Goal: Transaction & Acquisition: Download file/media

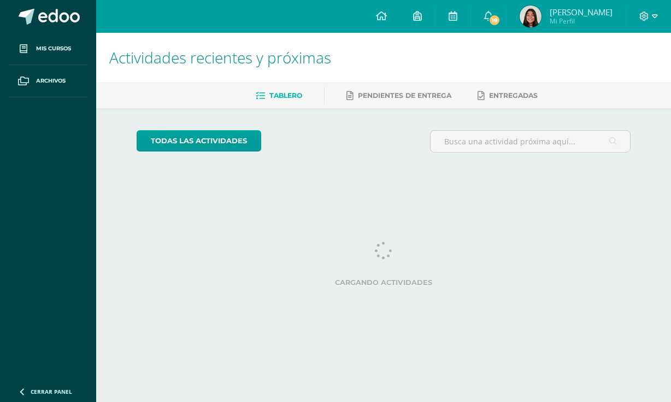
click at [501, 15] on span "19" at bounding box center [495, 20] width 12 height 12
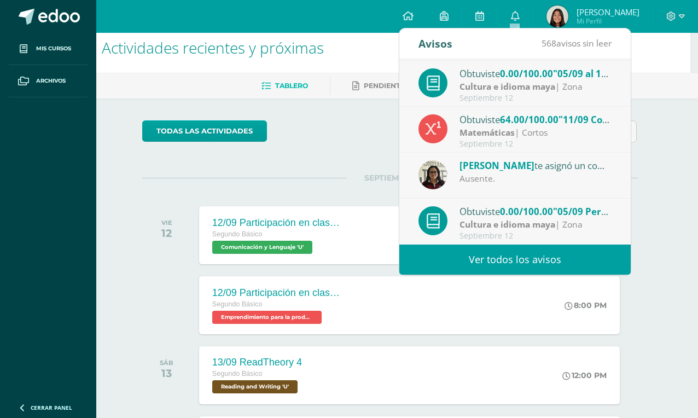
scroll to position [10, 8]
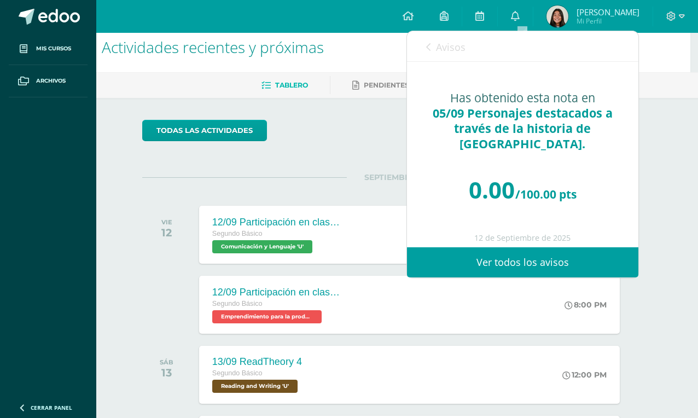
click at [428, 50] on icon at bounding box center [428, 47] width 4 height 9
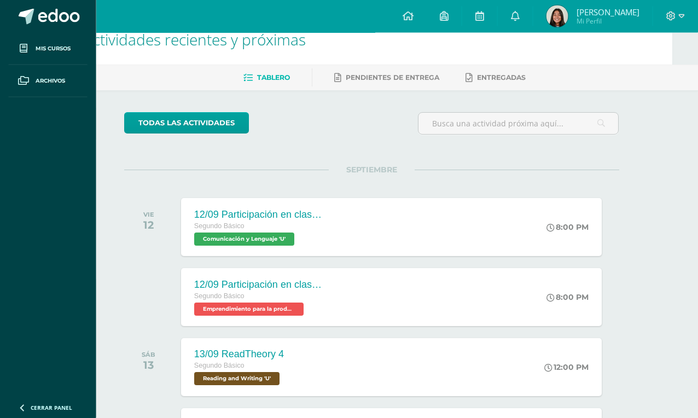
scroll to position [16, 26]
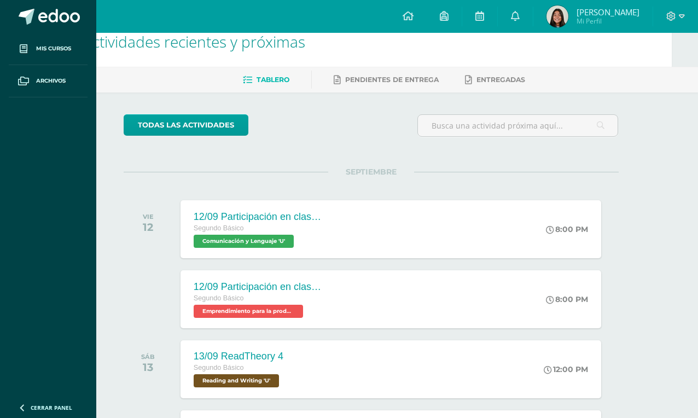
click at [484, 15] on icon at bounding box center [479, 16] width 9 height 10
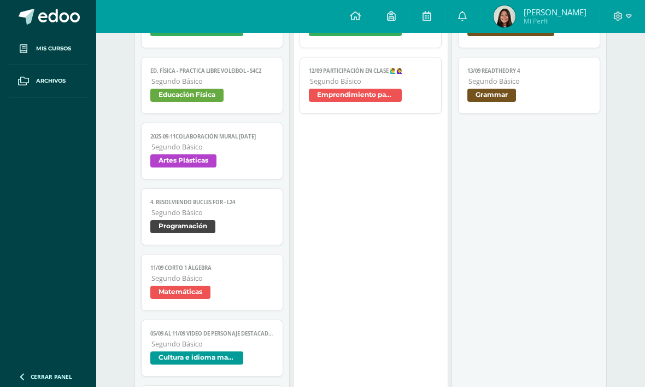
scroll to position [803, 0]
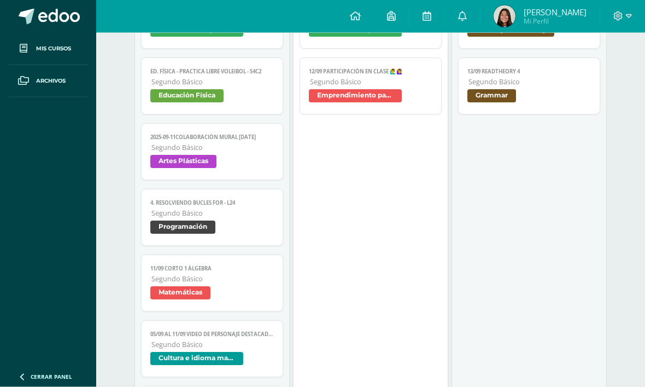
click at [203, 349] on span "Segundo Básico" at bounding box center [212, 344] width 122 height 9
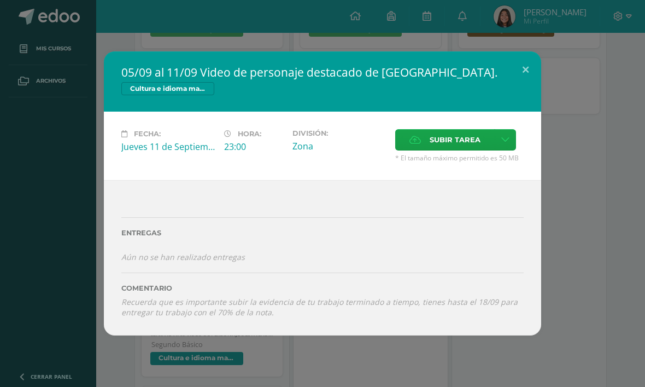
click at [528, 71] on button at bounding box center [525, 69] width 31 height 37
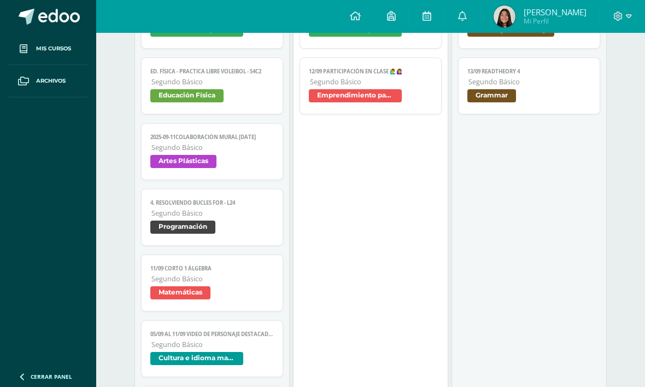
click at [191, 349] on span "Segundo Básico" at bounding box center [212, 344] width 122 height 9
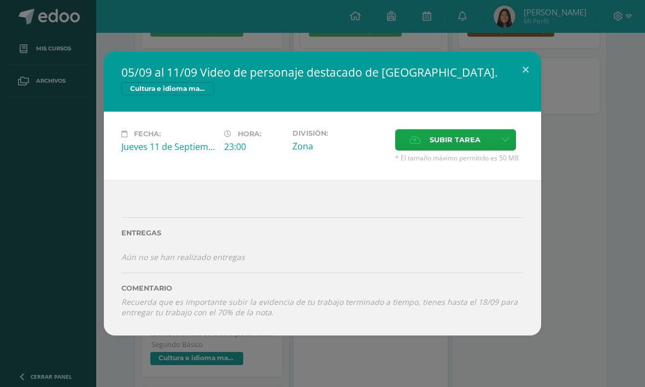
click at [520, 62] on button at bounding box center [525, 69] width 31 height 37
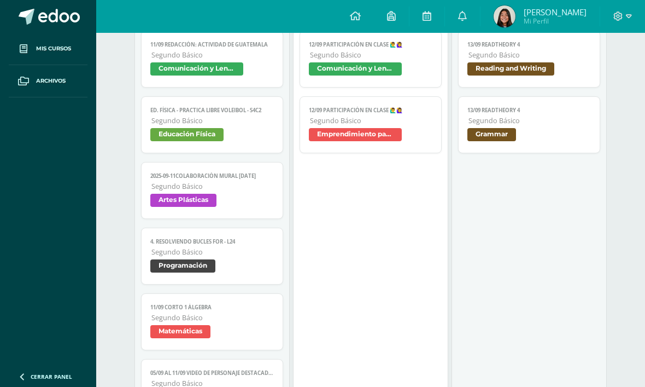
scroll to position [764, 0]
click at [162, 76] on span "Comunicación y Lenguaje" at bounding box center [196, 69] width 93 height 13
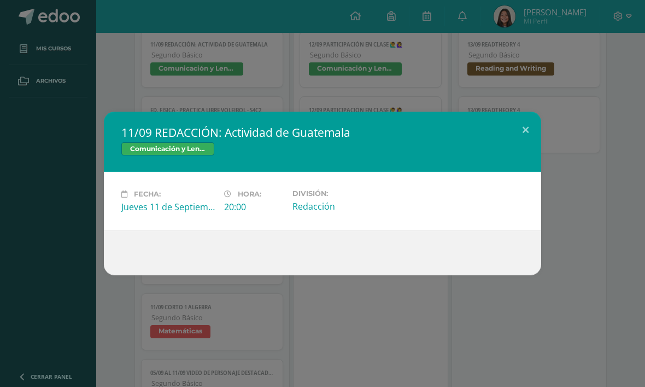
click at [530, 130] on button at bounding box center [525, 130] width 31 height 37
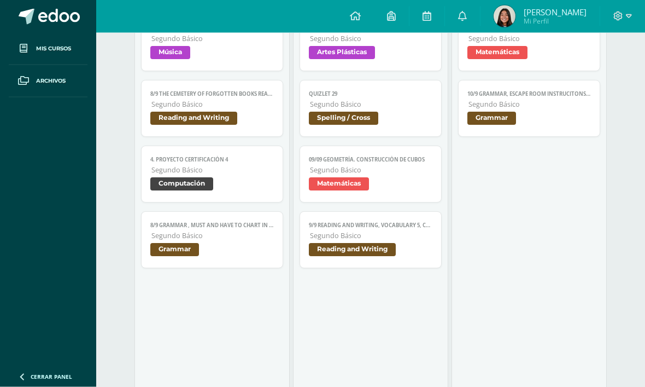
scroll to position [335, 0]
click at [616, 22] on span at bounding box center [622, 16] width 19 height 12
click at [581, 74] on span "Cerrar sesión" at bounding box center [594, 75] width 49 height 10
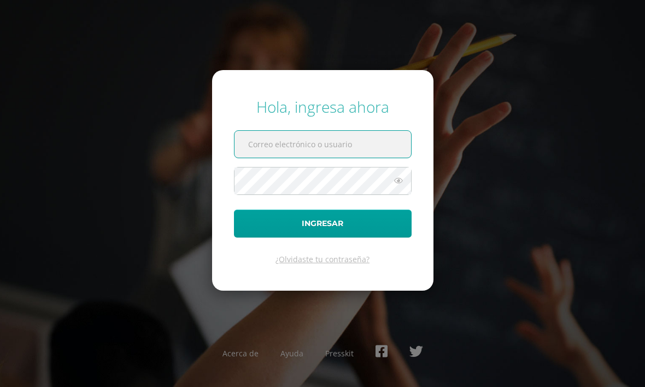
click at [359, 157] on input "text" at bounding box center [323, 144] width 177 height 27
click at [351, 157] on input "text" at bounding box center [323, 144] width 177 height 27
click at [356, 157] on input "text" at bounding box center [323, 144] width 177 height 27
click at [355, 157] on input "text" at bounding box center [323, 144] width 177 height 27
click at [344, 156] on input "text" at bounding box center [323, 144] width 177 height 27
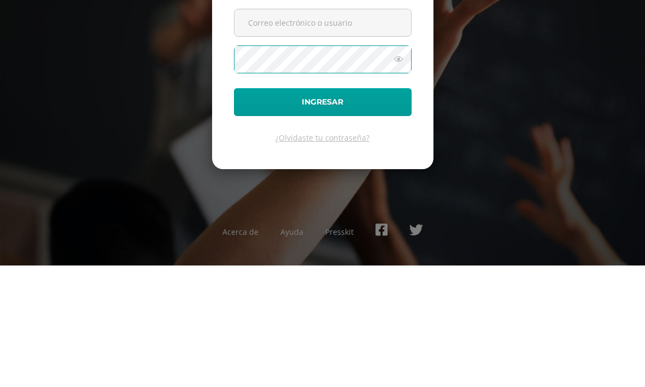
click at [335, 131] on input "text" at bounding box center [323, 144] width 177 height 27
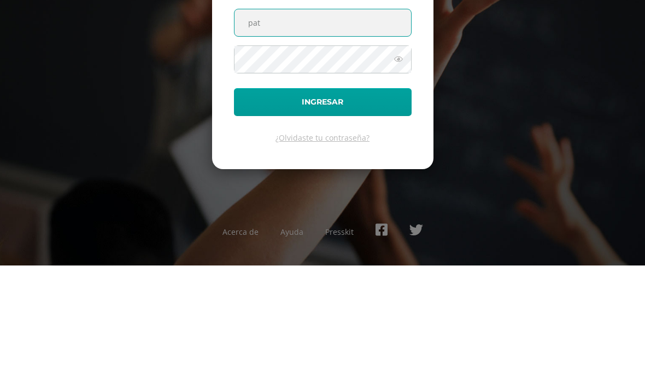
type input "[PERSON_NAME][EMAIL_ADDRESS][PERSON_NAME][DOMAIN_NAME][PERSON_NAME]"
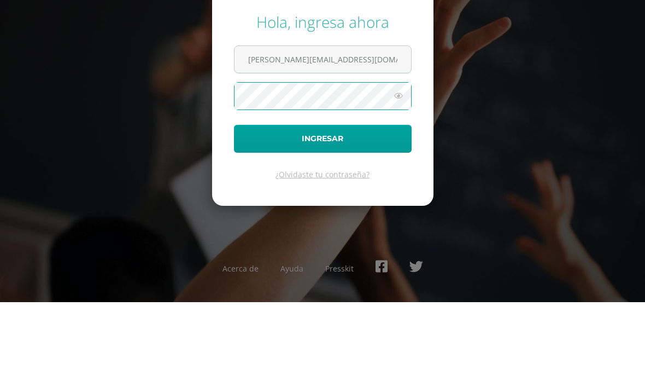
click at [382, 209] on button "Ingresar" at bounding box center [323, 223] width 178 height 28
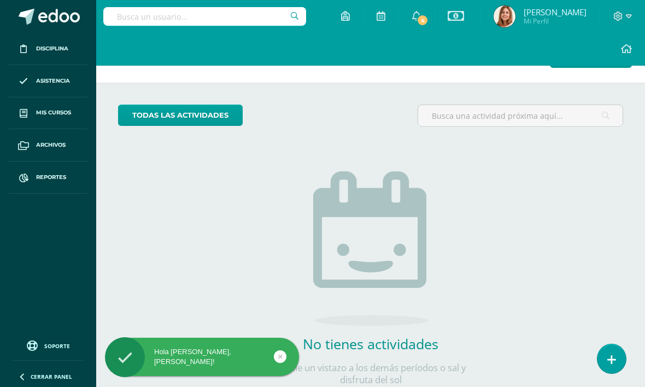
click at [429, 19] on span "4" at bounding box center [423, 20] width 12 height 12
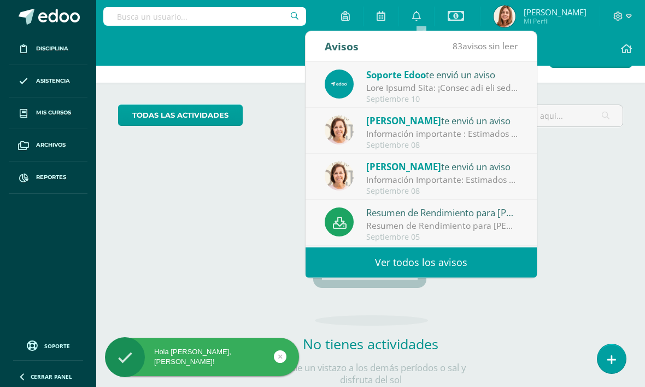
click at [427, 22] on link "0" at bounding box center [416, 16] width 35 height 33
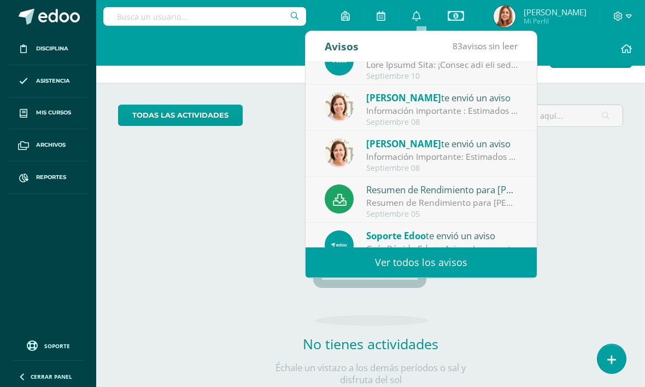
click at [489, 182] on div "Resumen de Rendimiento para [PERSON_NAME]" at bounding box center [442, 189] width 152 height 14
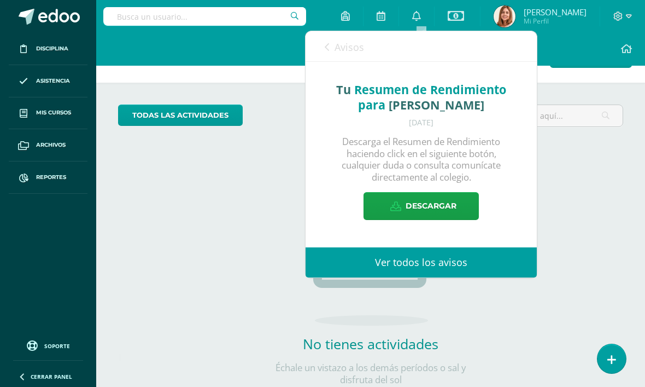
click at [411, 200] on span "Descargar" at bounding box center [431, 205] width 51 height 27
